Goal: Transaction & Acquisition: Subscribe to service/newsletter

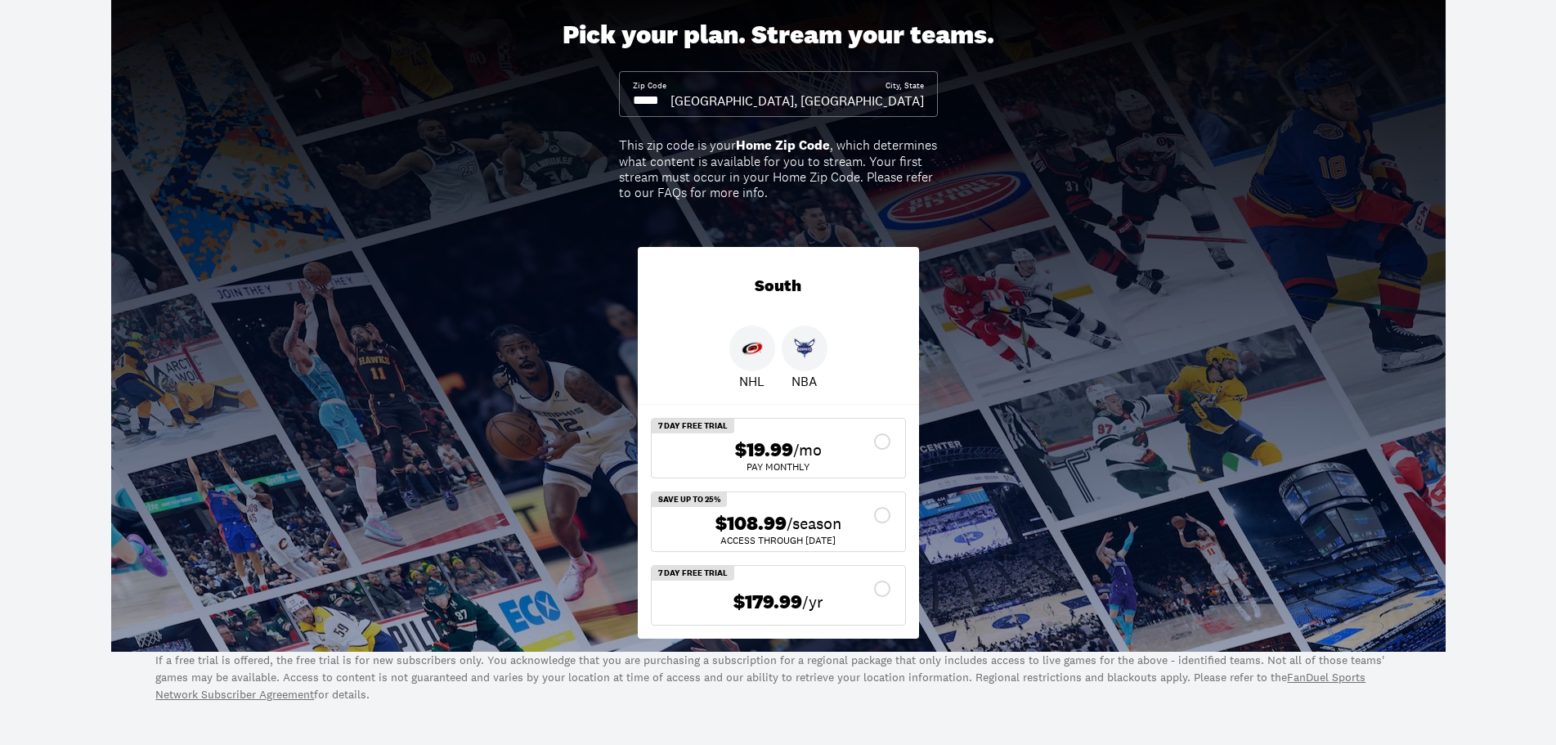
scroll to position [164, 0]
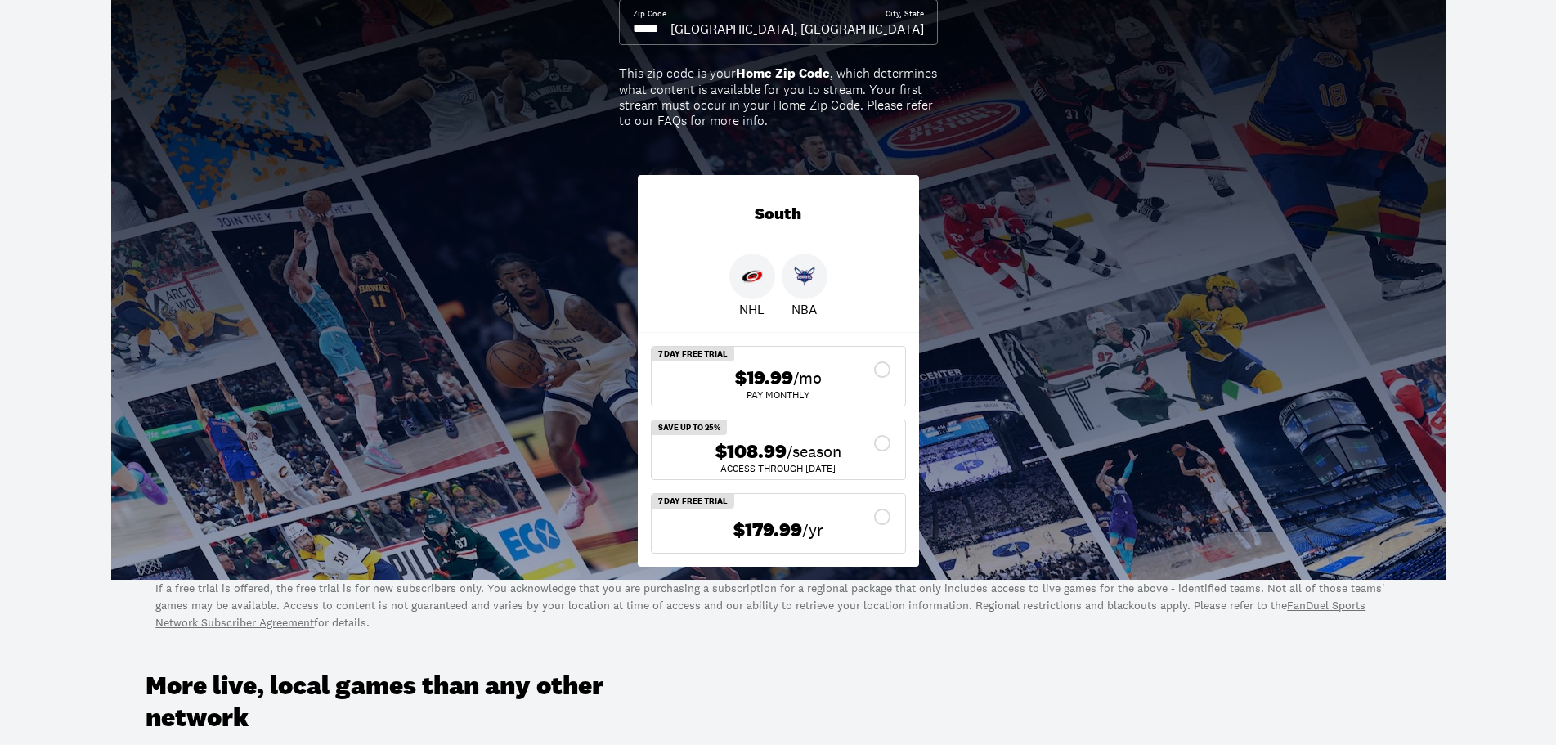
click at [756, 276] on img at bounding box center [752, 276] width 21 height 21
click at [739, 271] on div at bounding box center [752, 277] width 46 height 46
drag, startPoint x: 673, startPoint y: 27, endPoint x: 549, endPoint y: 19, distance: 124.6
click at [549, 19] on div "Pick your plan. Stream your teams. Zip Code City, [GEOGRAPHIC_DATA][PERSON_NAME…" at bounding box center [778, 243] width 1556 height 673
click at [671, 26] on input at bounding box center [652, 29] width 38 height 18
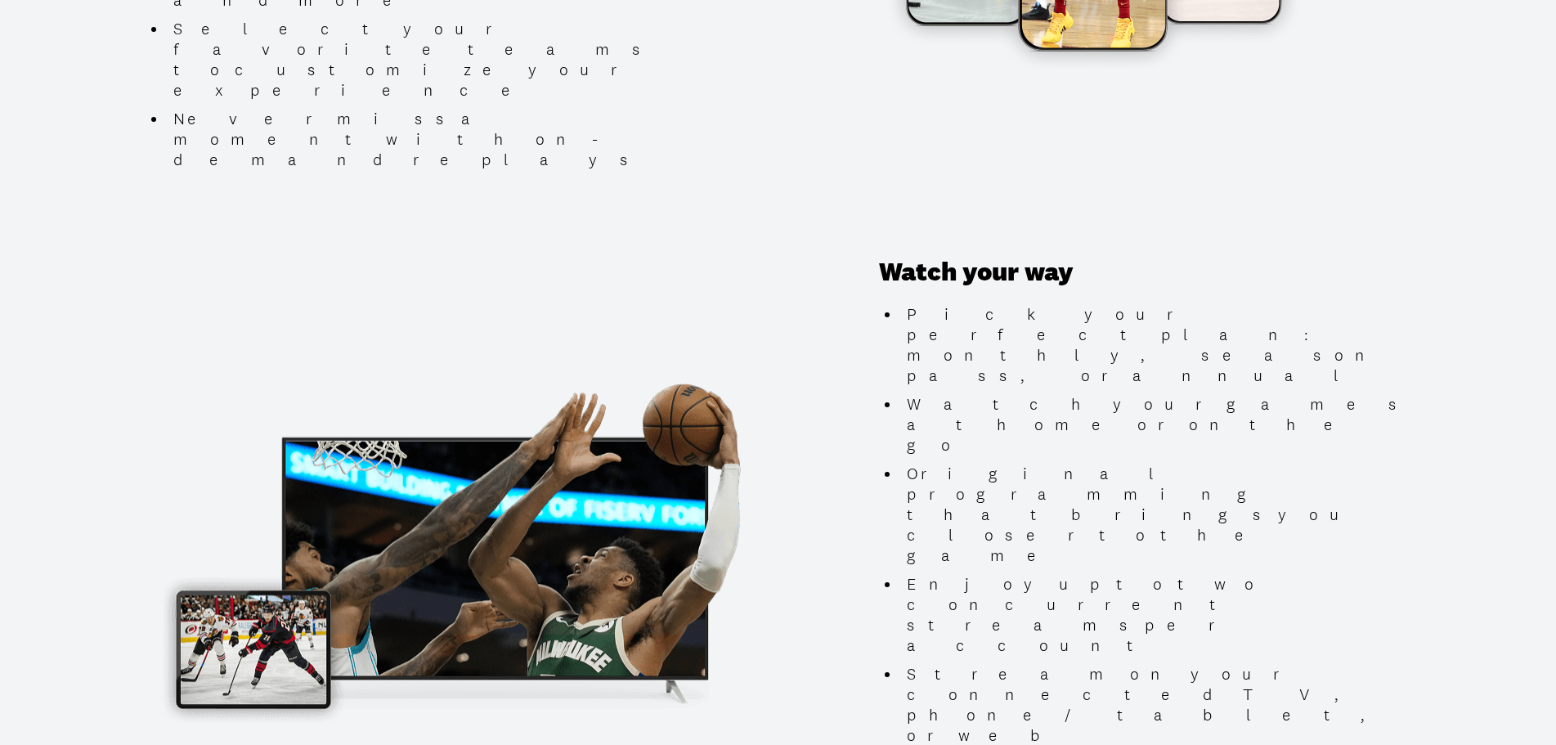
scroll to position [1390, 0]
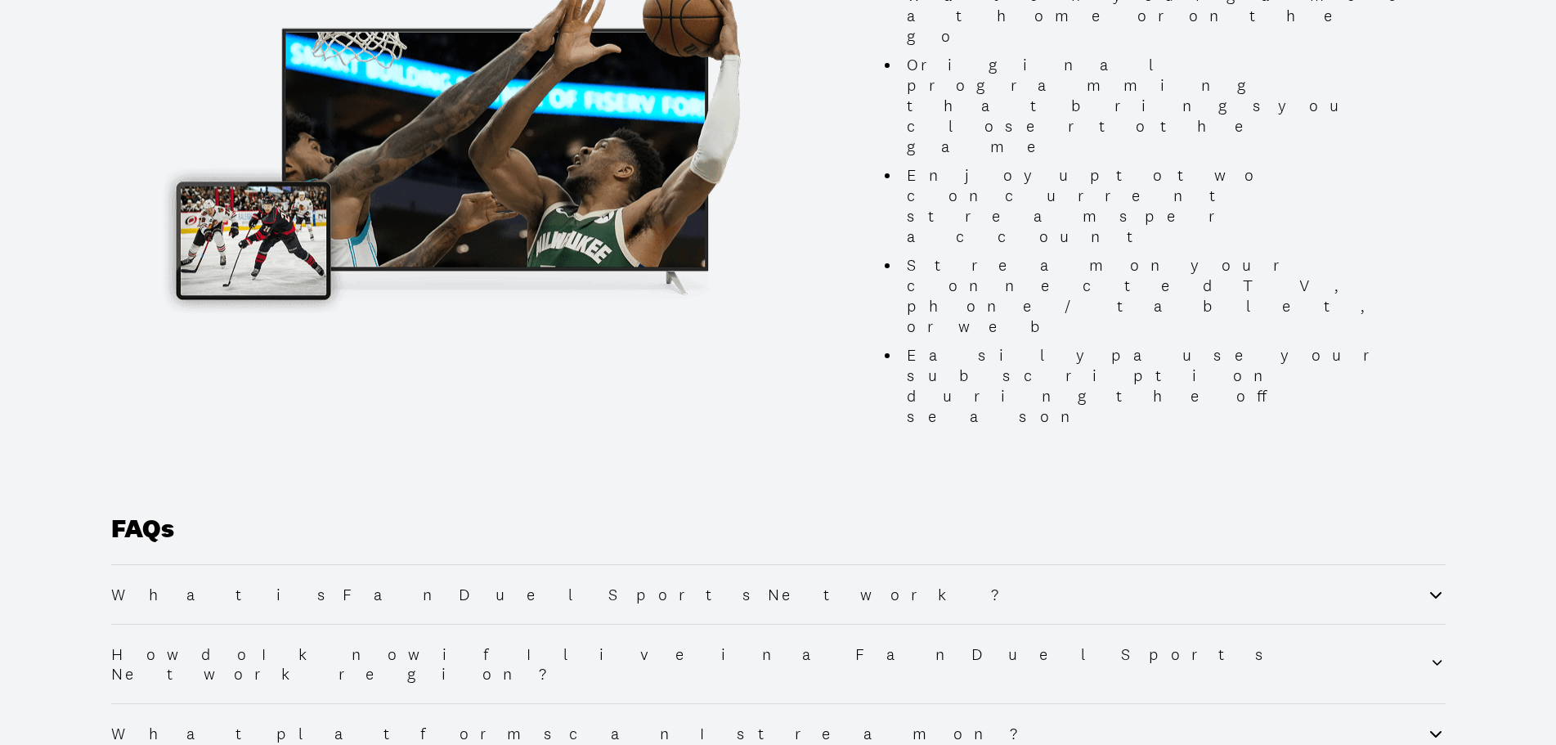
type input "*****"
click at [236, 585] on h2 "What is FanDuel Sports Network?" at bounding box center [570, 595] width 918 height 20
